Goal: Task Accomplishment & Management: Manage account settings

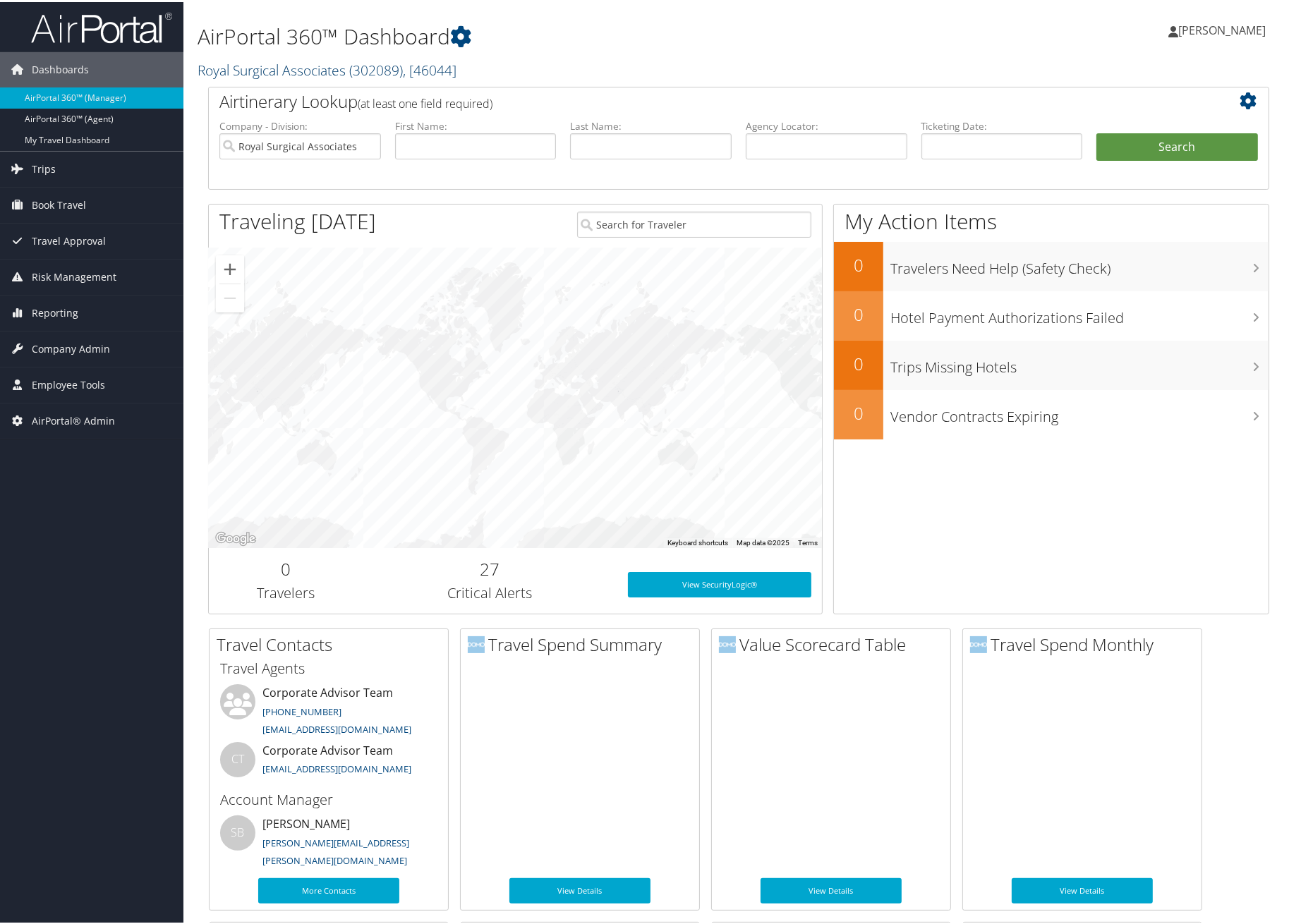
click at [332, 59] on link "Royal Surgical Associates ( 302089 ) , [ 46044 ]" at bounding box center [327, 68] width 259 height 19
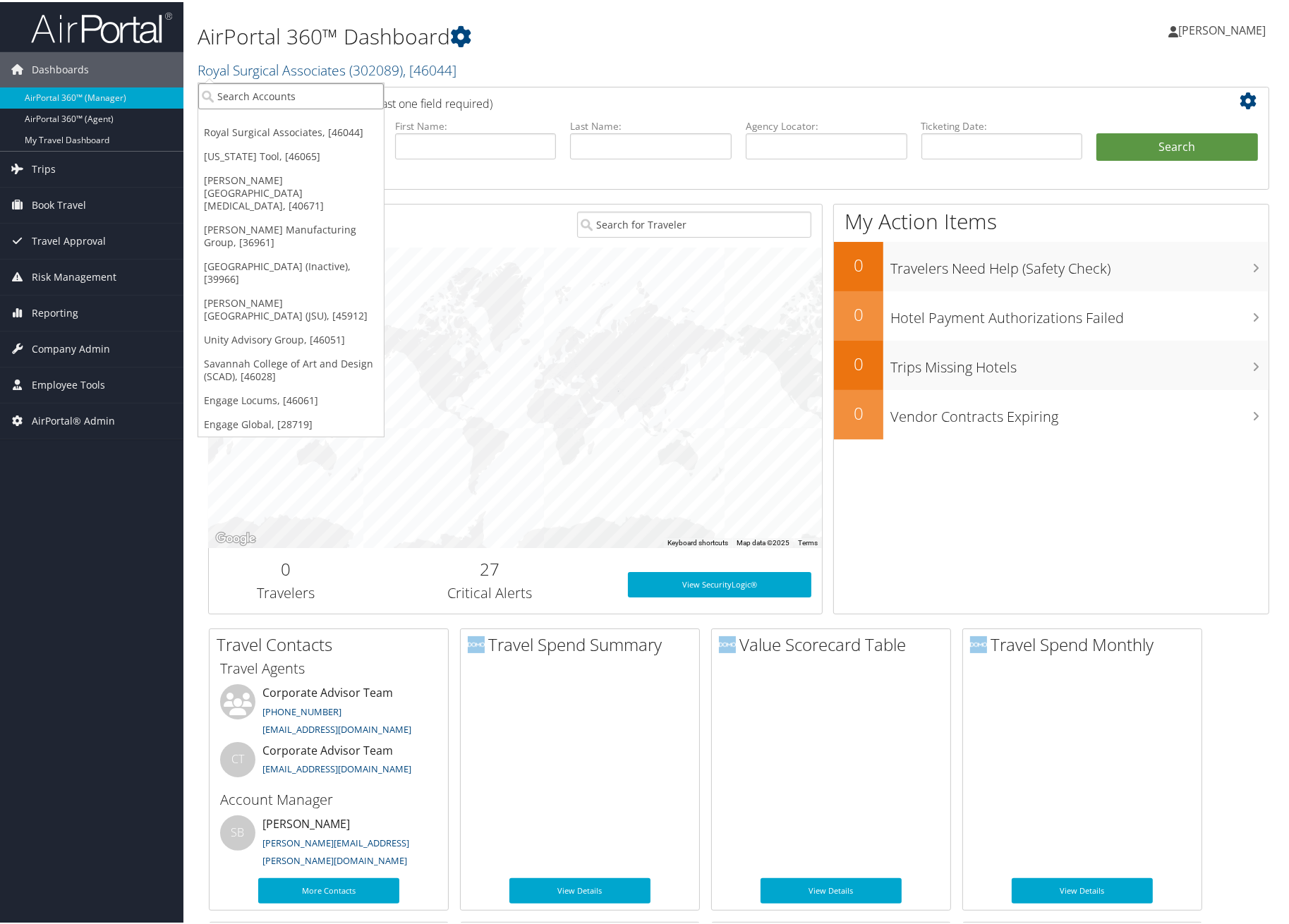
click at [327, 87] on input "search" at bounding box center [290, 94] width 185 height 26
type input "e"
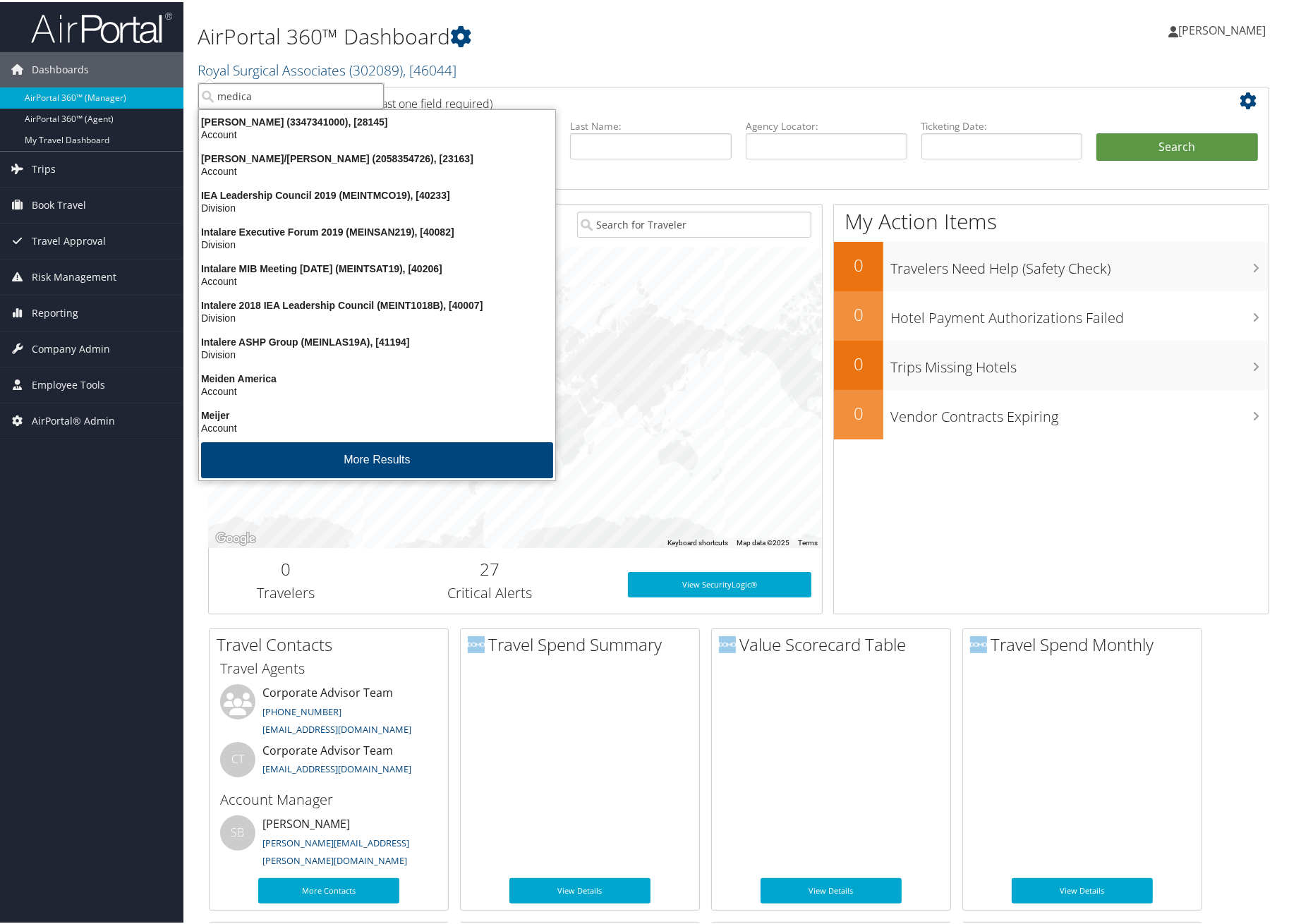
type input "medical"
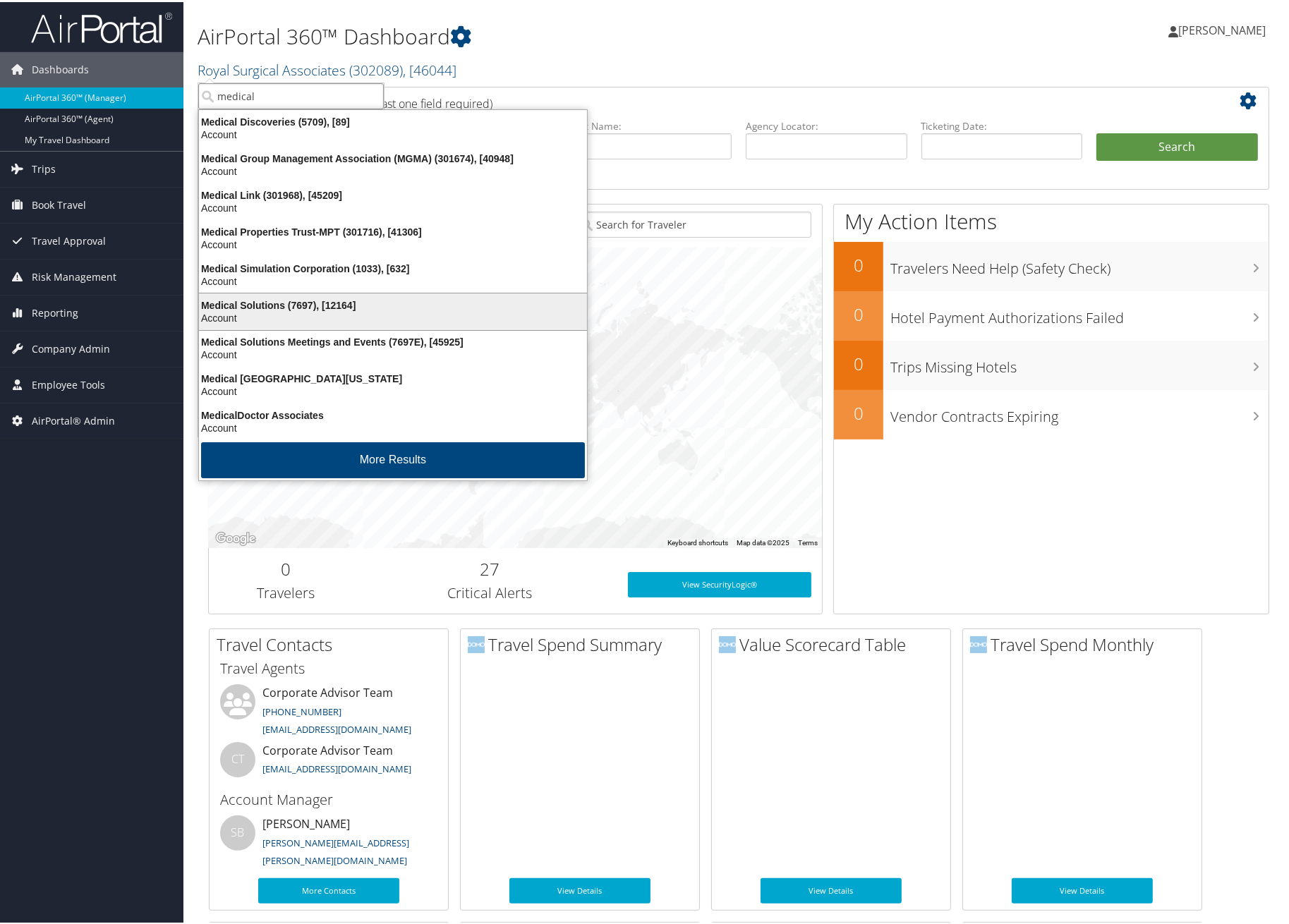
click at [323, 304] on div "Medical Solutions (7697), [12164]" at bounding box center [392, 303] width 405 height 13
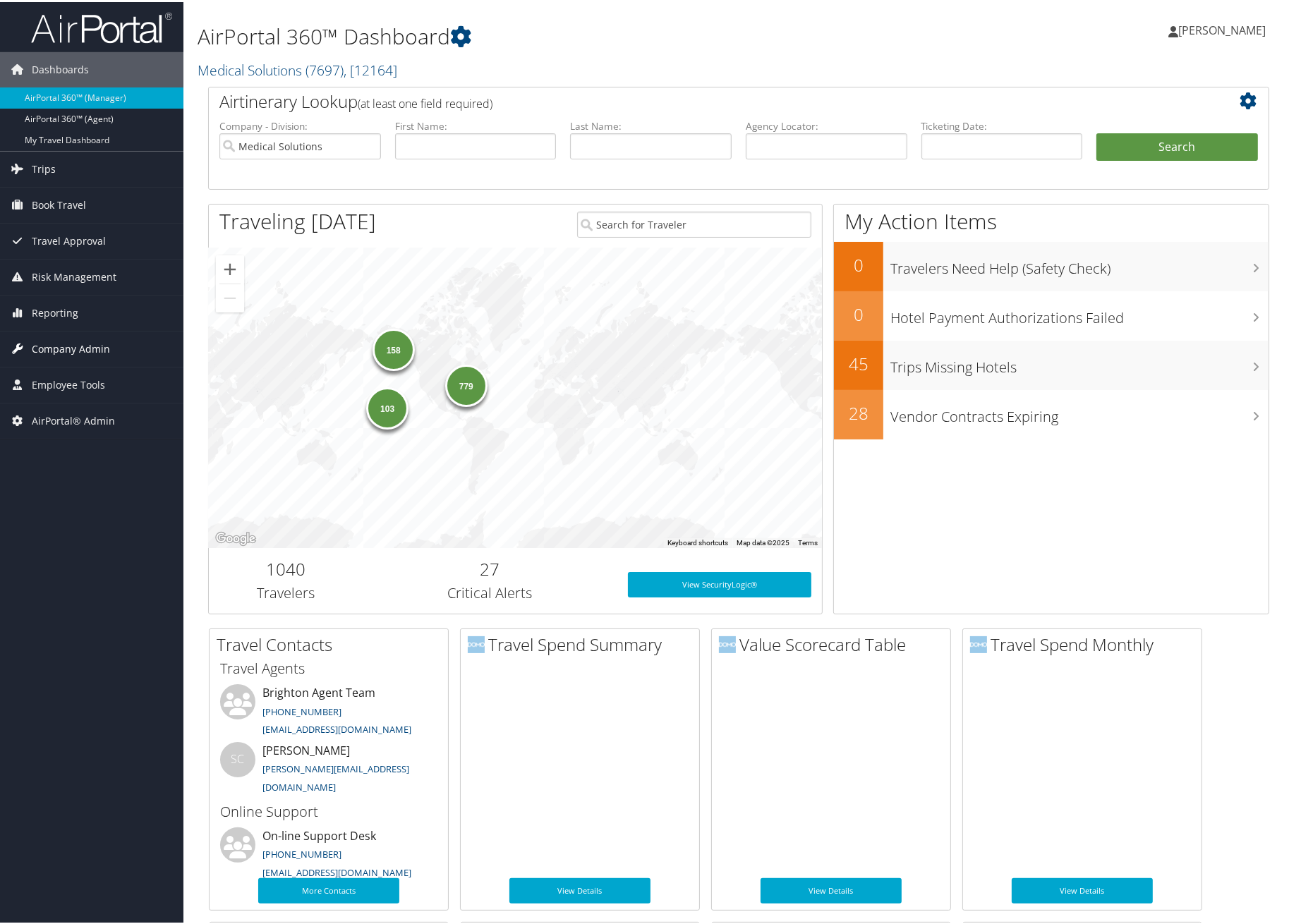
click at [63, 350] on span "Company Admin" at bounding box center [71, 347] width 79 height 36
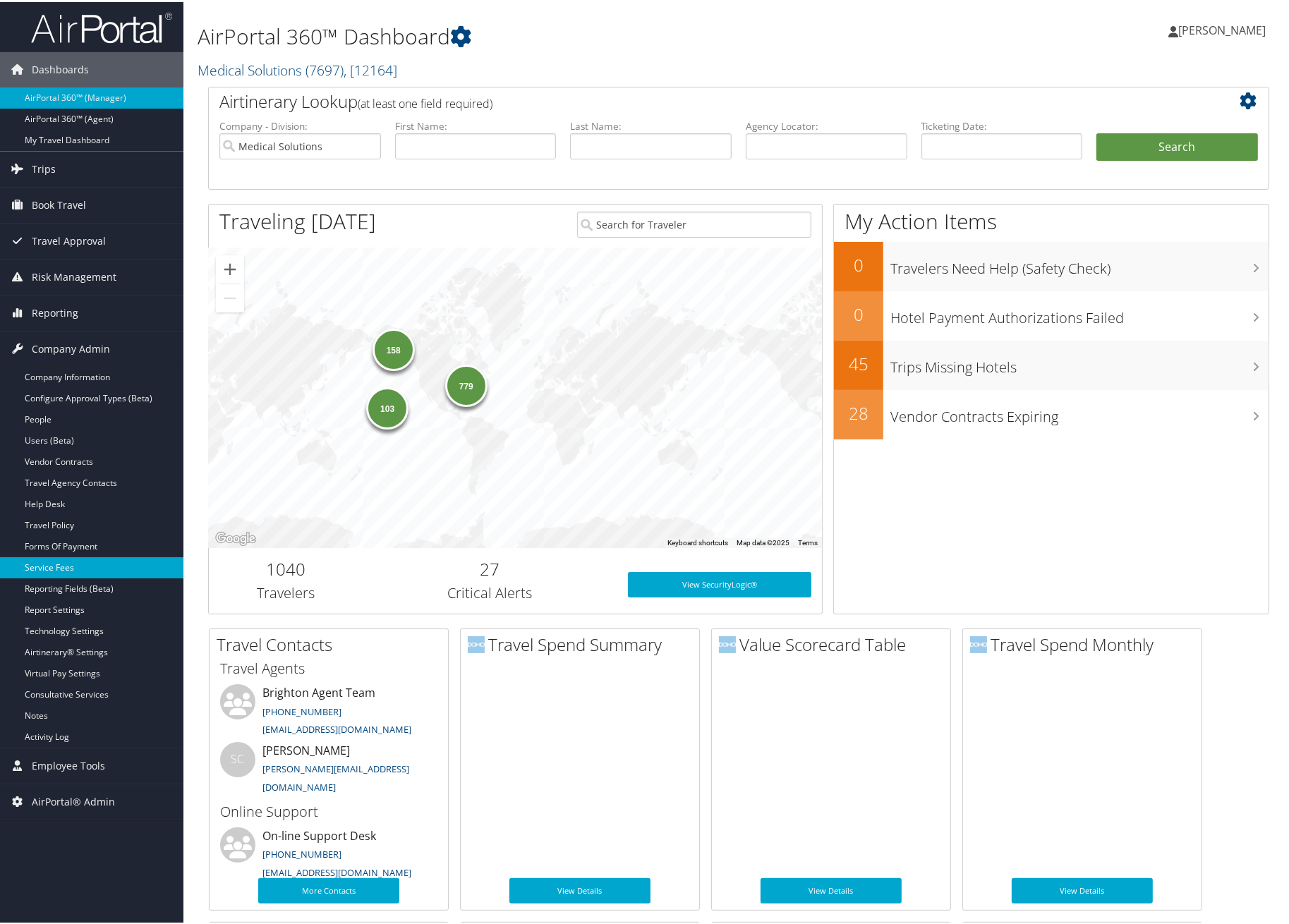
click at [78, 571] on link "Service Fees" at bounding box center [91, 565] width 184 height 21
